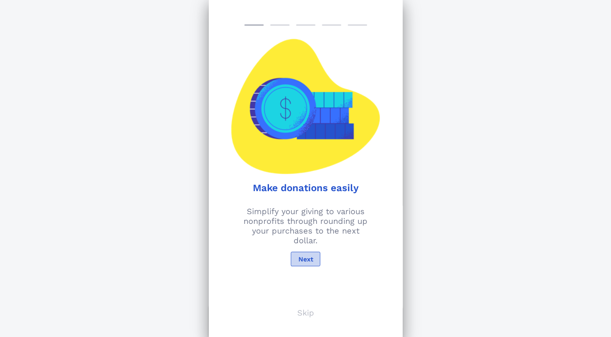
click at [307, 257] on span "Next" at bounding box center [305, 259] width 15 height 8
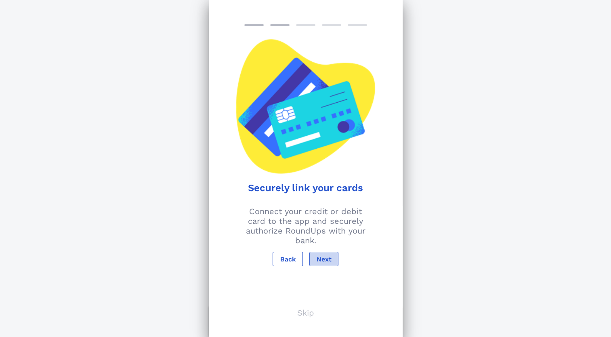
click at [319, 256] on span "Next" at bounding box center [323, 259] width 15 height 8
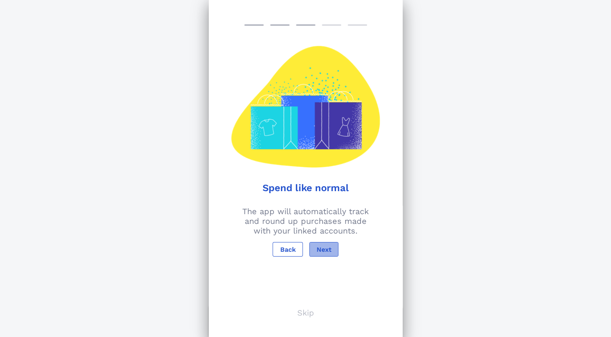
click at [330, 250] on span "Next" at bounding box center [323, 250] width 15 height 8
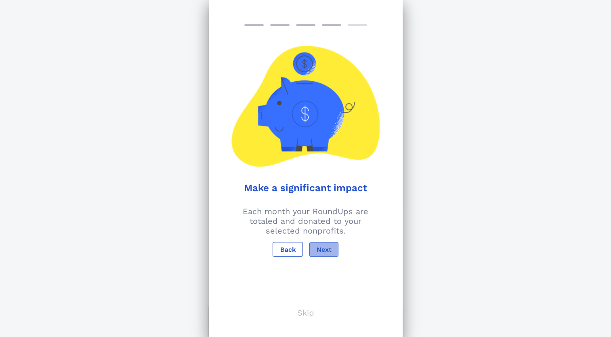
click at [321, 246] on span "Next" at bounding box center [323, 250] width 15 height 8
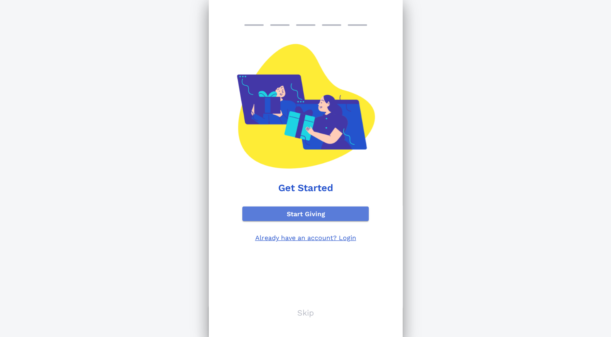
click at [309, 214] on span "Start Giving" at bounding box center [306, 214] width 114 height 8
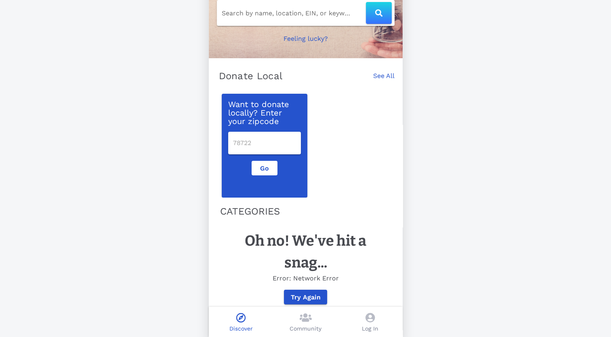
scroll to position [94, 0]
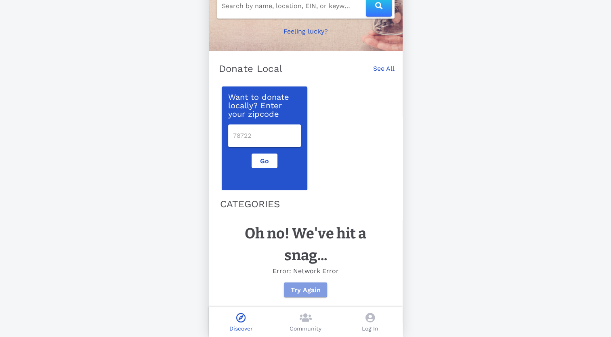
click at [316, 290] on span "Try Again" at bounding box center [305, 290] width 30 height 8
click at [373, 321] on icon at bounding box center [370, 318] width 9 height 10
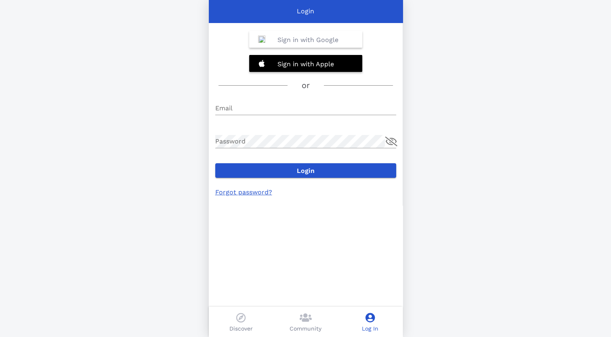
click at [296, 94] on div "Sign in with Google Sign in with Apple or Email Password Login Forgot password?" at bounding box center [306, 168] width 194 height 337
click at [293, 111] on input "Email" at bounding box center [305, 108] width 181 height 13
type input "[EMAIL_ADDRESS][DOMAIN_NAME]"
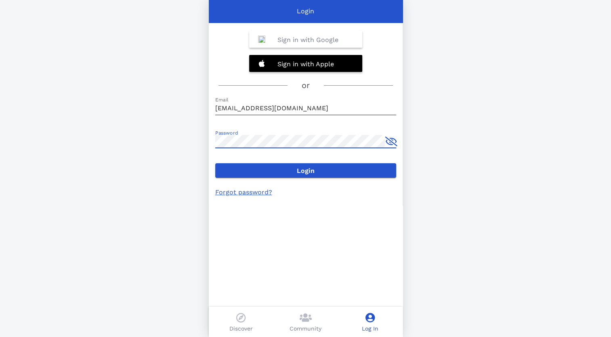
click at [215, 163] on button "Login" at bounding box center [305, 170] width 181 height 15
